Goal: Information Seeking & Learning: Learn about a topic

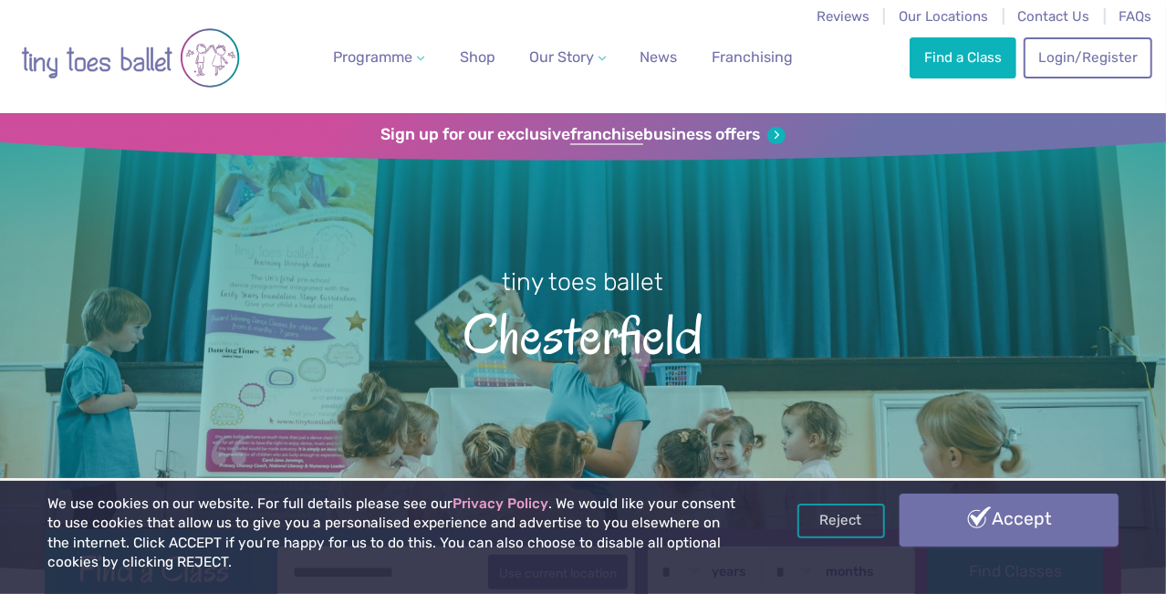
click at [1004, 517] on link "Accept" at bounding box center [1008, 519] width 219 height 53
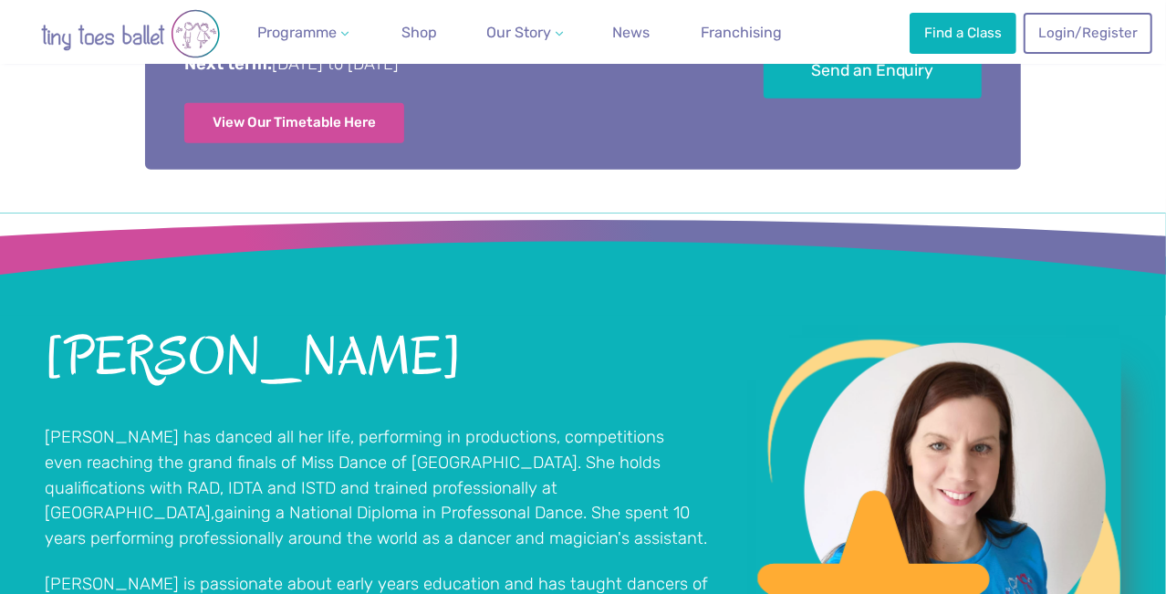
scroll to position [1094, 0]
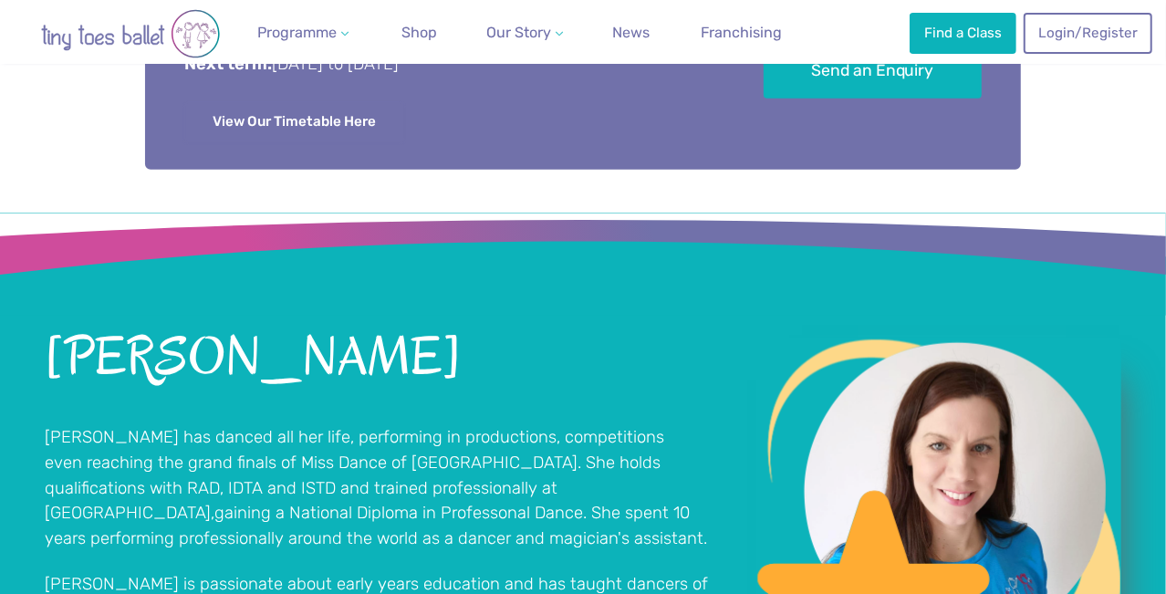
click at [355, 119] on link "View Our Timetable Here" at bounding box center [294, 122] width 220 height 40
